Goal: Transaction & Acquisition: Subscribe to service/newsletter

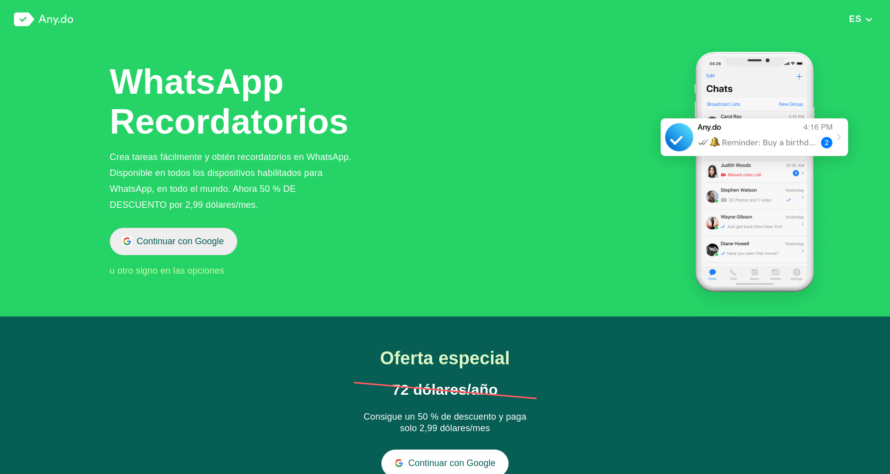
click at [160, 238] on button "Continuar con Google" at bounding box center [174, 241] width 128 height 27
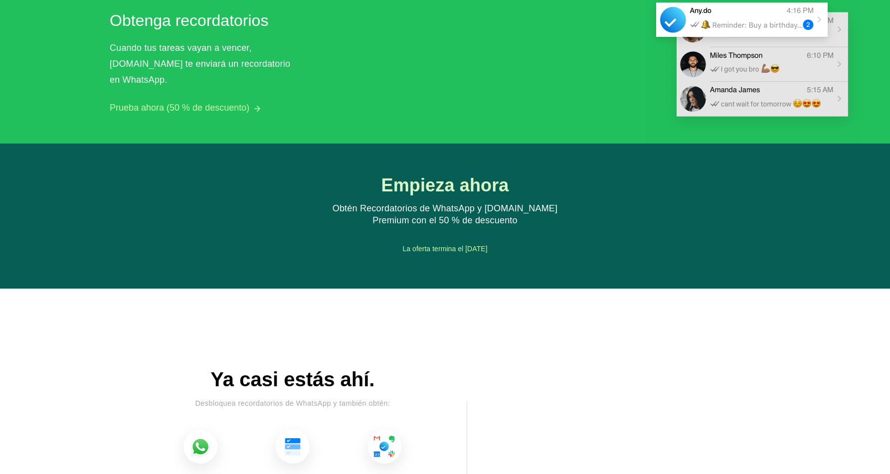
scroll to position [1117, 0]
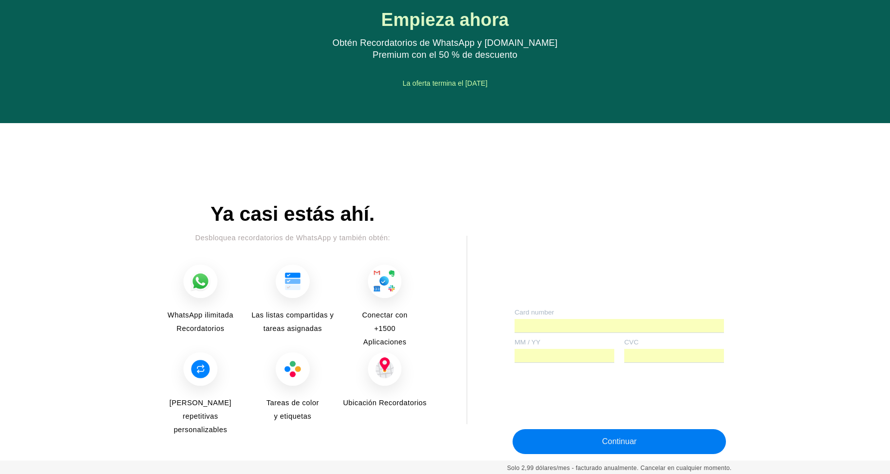
click at [557, 437] on button "Continuar" at bounding box center [619, 441] width 213 height 25
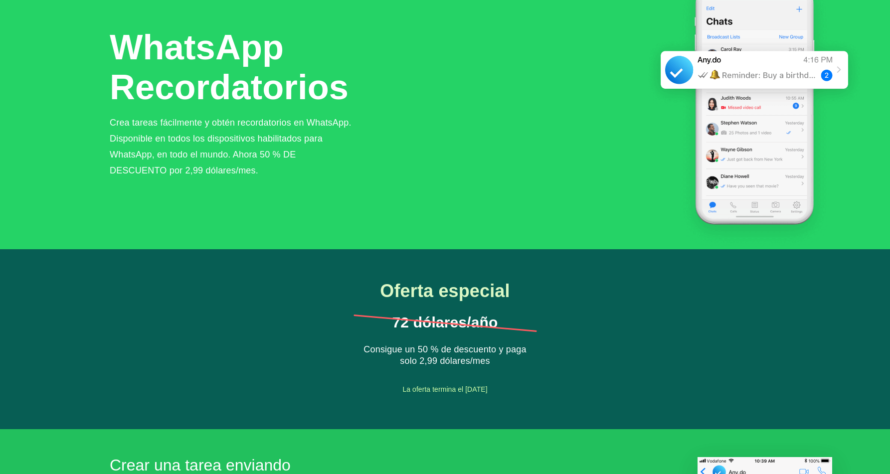
scroll to position [0, 0]
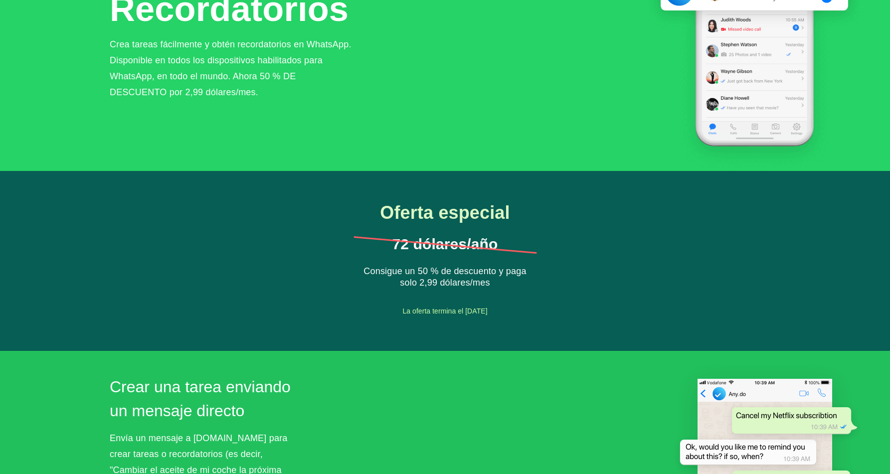
scroll to position [150, 0]
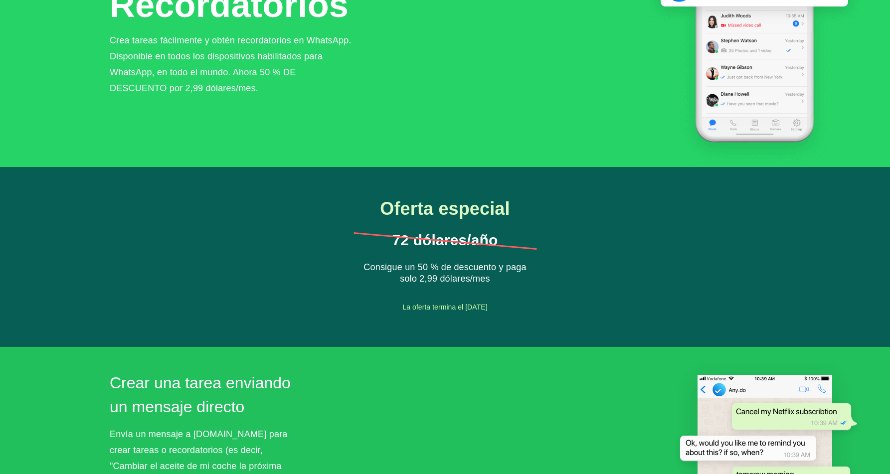
click at [453, 308] on div "La oferta termina el [DATE]" at bounding box center [445, 307] width 255 height 15
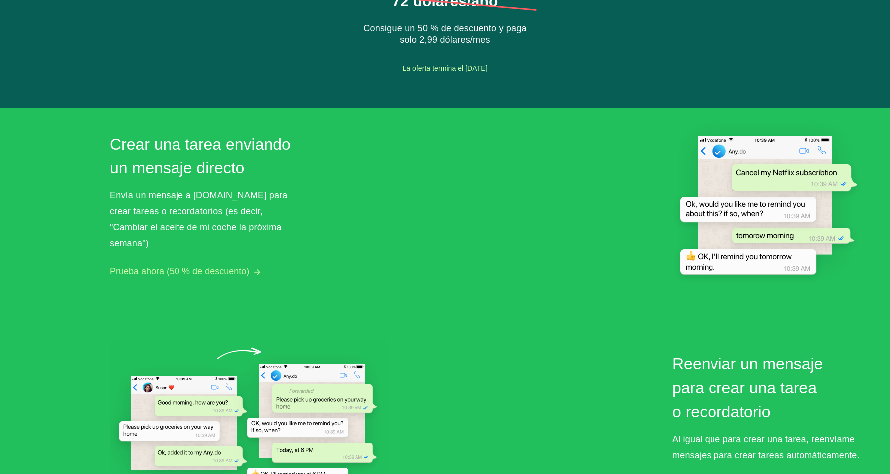
scroll to position [400, 0]
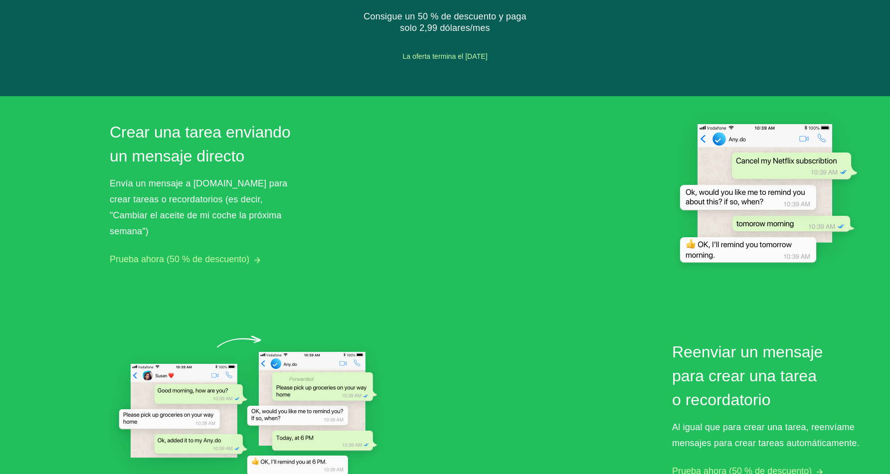
click at [205, 255] on button "Prueba ahora (50 % de descuento)" at bounding box center [180, 259] width 140 height 10
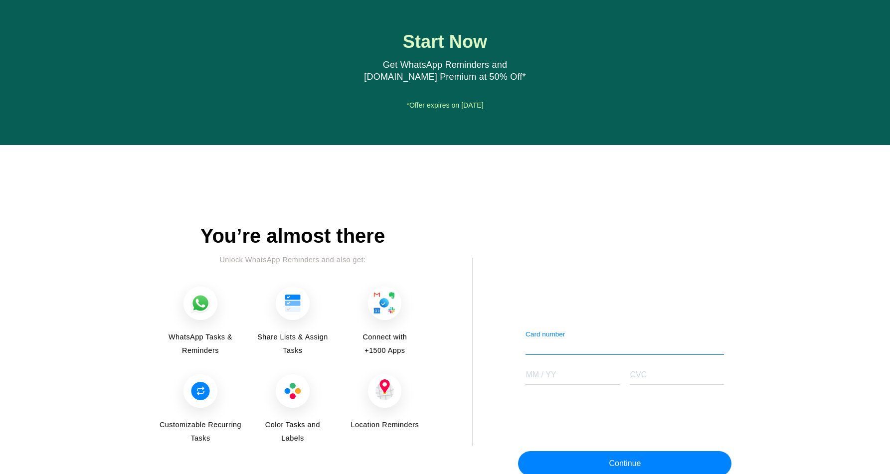
click at [326, 121] on div "Start Now Get WhatsApp Reminders and [DOMAIN_NAME] Premium at 50% Off* Get Star…" at bounding box center [445, 72] width 890 height 145
